Goal: Task Accomplishment & Management: Use online tool/utility

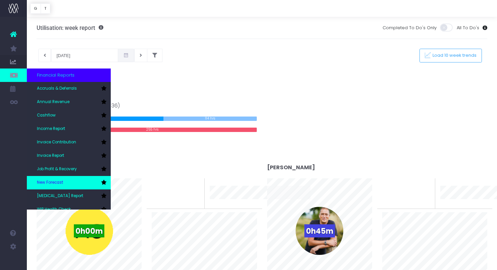
click at [53, 180] on span "New Forecast" at bounding box center [50, 183] width 26 height 6
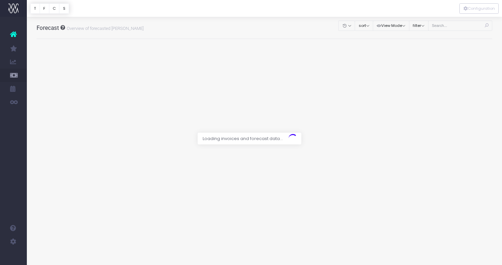
click at [453, 28] on div at bounding box center [251, 132] width 502 height 265
click at [453, 25] on div at bounding box center [251, 132] width 502 height 265
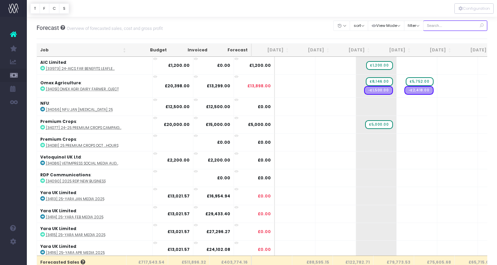
click at [453, 25] on input "text" at bounding box center [455, 25] width 64 height 10
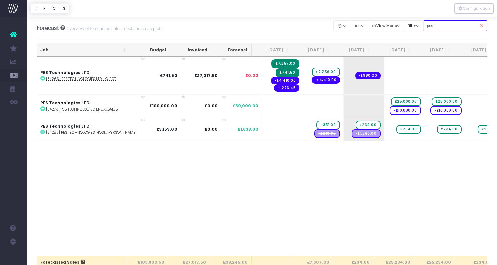
type input "pes"
click at [359, 77] on span "-£980.00" at bounding box center [368, 75] width 25 height 7
click at [361, 75] on span "-£980.00" at bounding box center [368, 75] width 25 height 7
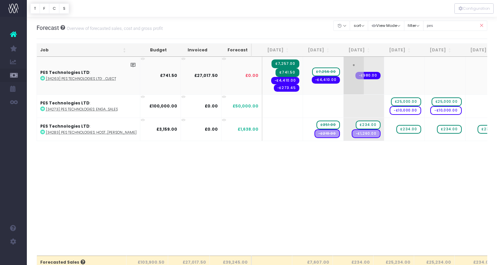
click at [359, 75] on span "-£980.00" at bounding box center [368, 75] width 25 height 7
drag, startPoint x: 362, startPoint y: 75, endPoint x: 316, endPoint y: 88, distance: 48.1
click at [316, 89] on tr "PES Technologies LTD : [34263] PES Technologies LTD: ...oject £741.50 £27,017.5…" at bounding box center [434, 76] width 794 height 38
click at [364, 76] on span "-£980.00" at bounding box center [368, 75] width 25 height 7
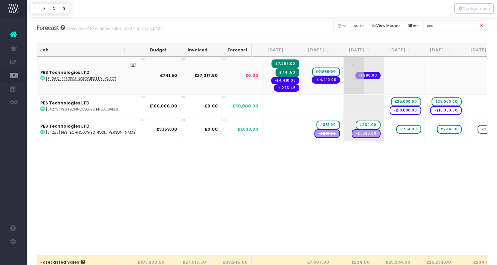
click at [356, 76] on span "-£980.00" at bounding box center [368, 75] width 25 height 7
click at [357, 75] on span "-£980.00" at bounding box center [368, 75] width 25 height 7
click at [359, 87] on td "+ -£980.00" at bounding box center [364, 76] width 41 height 38
drag, startPoint x: 363, startPoint y: 76, endPoint x: 332, endPoint y: 85, distance: 32.2
click at [332, 85] on tr "PES Technologies LTD : [34263] PES Technologies LTD: ...oject £741.50 £27,017.5…" at bounding box center [434, 76] width 794 height 38
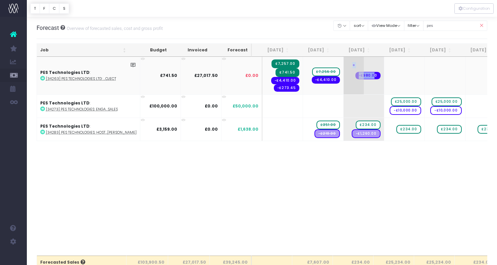
click at [360, 74] on span "-£980.00" at bounding box center [368, 75] width 25 height 7
click at [362, 75] on span "-£980.00" at bounding box center [368, 75] width 25 height 7
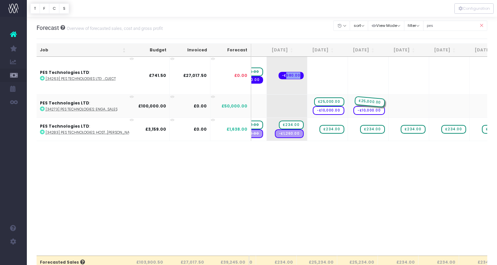
drag, startPoint x: 366, startPoint y: 102, endPoint x: 357, endPoint y: 99, distance: 9.6
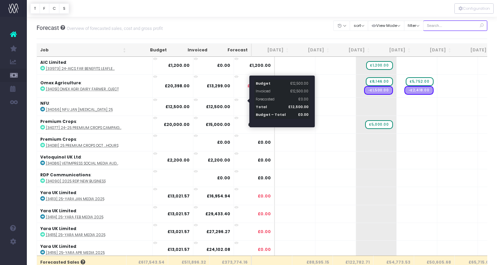
click at [450, 28] on input "text" at bounding box center [455, 25] width 64 height 10
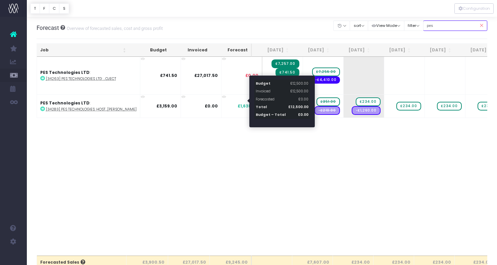
type input "pes"
click at [339, 150] on div "Job Budget Invoiced Forecast Jul 25 Aug 25 Sep 25 Oct 25 Nov 25 Dec 25 Jan 26 F…" at bounding box center [262, 156] width 451 height 199
click at [287, 154] on div "Job Budget Invoiced Forecast Jul 25 Aug 25 Sep 25 Oct 25 Nov 25 Dec 25 Jan 26 F…" at bounding box center [262, 156] width 451 height 199
click at [303, 152] on div "Job Budget Invoiced Forecast Jul 25 Aug 25 Sep 25 Oct 25 Nov 25 Dec 25 Jan 26 F…" at bounding box center [262, 156] width 451 height 199
click at [266, 150] on div "Job Budget Invoiced Forecast Jul 25 Aug 25 Sep 25 Oct 25 Nov 25 Dec 25 Jan 26 F…" at bounding box center [262, 156] width 451 height 199
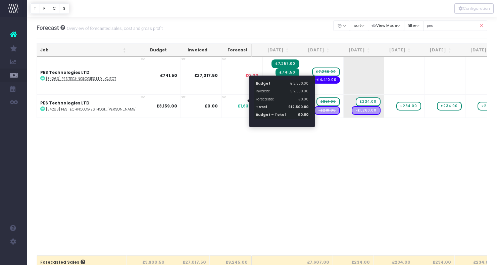
click at [249, 101] on div at bounding box center [248, 101] width 2 height 4
click at [248, 100] on div at bounding box center [248, 101] width 2 height 4
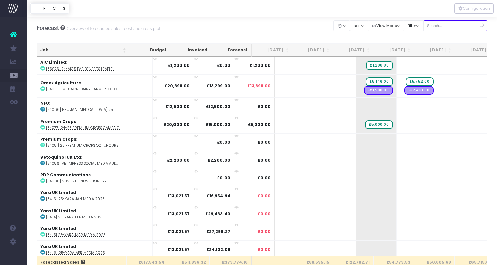
click at [445, 26] on input "text" at bounding box center [455, 25] width 64 height 10
type input "pes"
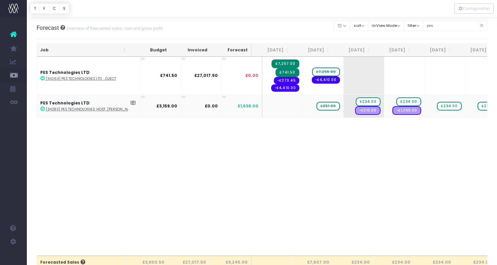
click at [321, 107] on span "£351.00" at bounding box center [328, 106] width 23 height 9
click at [311, 130] on div "Job Budget Invoiced Forecast Jul 25 Aug 25 Sep 25 Oct 25 Nov 25 Dec 25 Jan 26 F…" at bounding box center [262, 156] width 451 height 199
drag, startPoint x: 315, startPoint y: 106, endPoint x: 350, endPoint y: 104, distance: 35.0
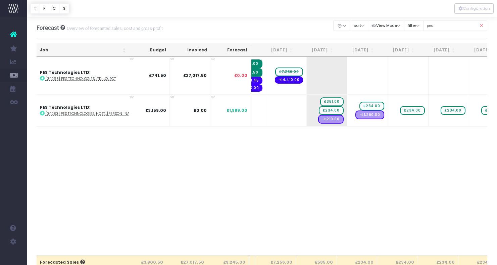
scroll to position [0, 48]
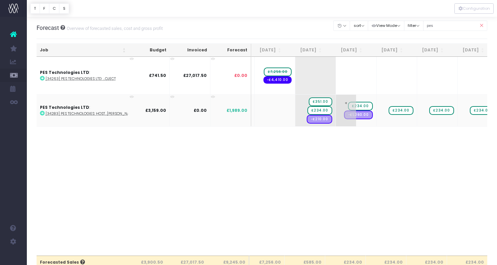
click at [355, 115] on span "-£1,260.00" at bounding box center [358, 114] width 29 height 9
click at [312, 111] on span "£234.00" at bounding box center [320, 110] width 25 height 9
click at [311, 110] on span "£234.00" at bounding box center [320, 110] width 25 height 9
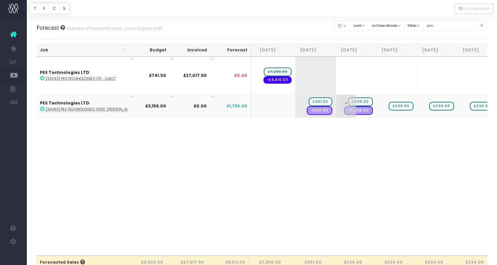
click at [350, 110] on span "-£1,260.00" at bounding box center [358, 110] width 29 height 9
click at [353, 111] on span "-£1,260.00" at bounding box center [358, 110] width 29 height 9
click at [348, 110] on span "-£1,260.00" at bounding box center [358, 110] width 29 height 9
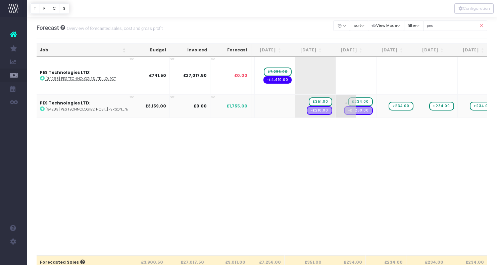
click at [351, 109] on span "-£1,260.00" at bounding box center [358, 110] width 29 height 9
click at [351, 110] on span "-£1,260.00" at bounding box center [358, 110] width 29 height 9
click at [374, 168] on div "Job Budget Invoiced Forecast Jul 25 Aug 25 Sep 25 Oct 25 Nov 25 Dec 25 Jan 26 F…" at bounding box center [262, 156] width 451 height 199
click at [363, 113] on td "+ £234.00 -£1,260.00" at bounding box center [356, 105] width 41 height 23
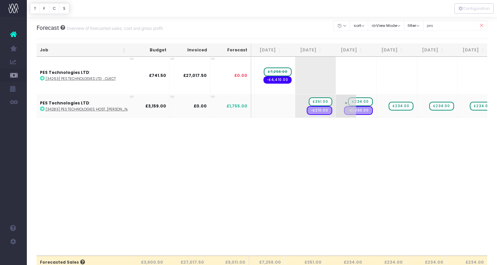
click at [363, 113] on td "+ £234.00 -£1,260.00" at bounding box center [356, 105] width 41 height 23
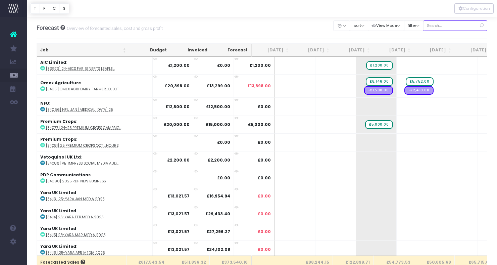
click at [452, 26] on input "text" at bounding box center [455, 25] width 64 height 10
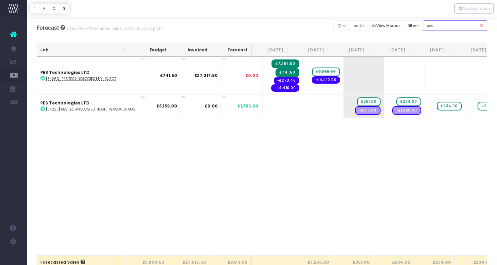
type input "pes"
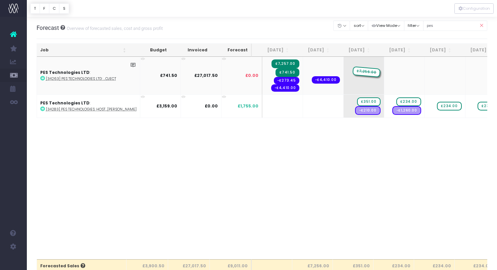
drag, startPoint x: 318, startPoint y: 70, endPoint x: 353, endPoint y: 69, distance: 35.3
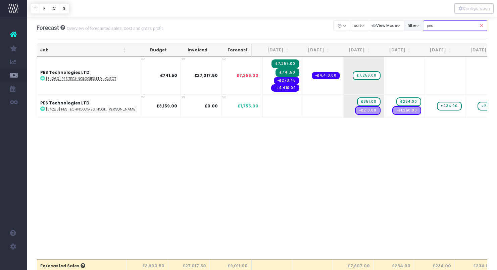
drag, startPoint x: 448, startPoint y: 27, endPoint x: 423, endPoint y: 26, distance: 24.9
click at [423, 26] on div "Clear Filters Hide [DATE] [DATE] [DATE] [DATE] [DATE] [DATE] [DATE] [DATE] [DAT…" at bounding box center [411, 26] width 154 height 14
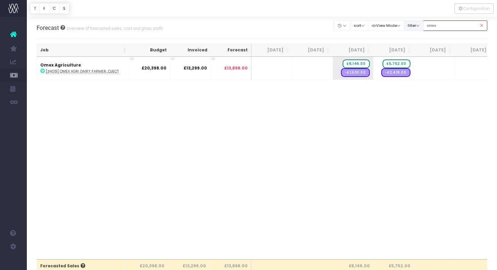
type input "omex"
drag, startPoint x: 453, startPoint y: 25, endPoint x: 424, endPoint y: 25, distance: 29.5
click at [424, 25] on div "Clear Filters Hide [DATE] [DATE] [DATE] [DATE] [DATE] [DATE] [DATE] [DATE] [DAT…" at bounding box center [411, 26] width 154 height 14
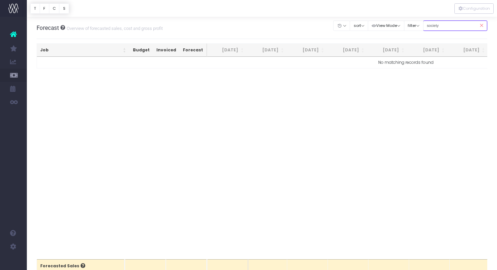
type input "society"
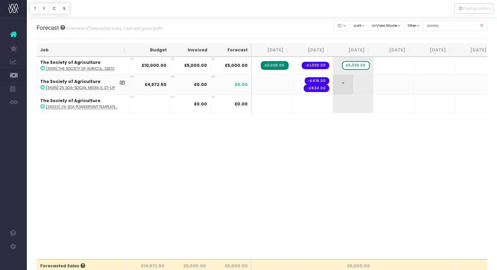
click at [344, 83] on span "+" at bounding box center [343, 85] width 20 height 20
click at [363, 83] on input "4972.5" at bounding box center [353, 84] width 34 height 13
click at [83, 90] on abbr "[34315] 25: SOA-Social Media a...et-up" at bounding box center [80, 87] width 69 height 5
